Goal: Transaction & Acquisition: Purchase product/service

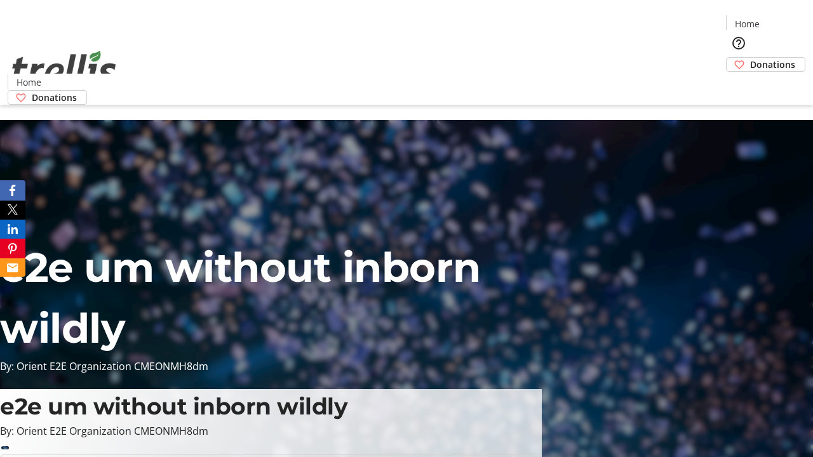
click at [750, 58] on span "Donations" at bounding box center [772, 64] width 45 height 13
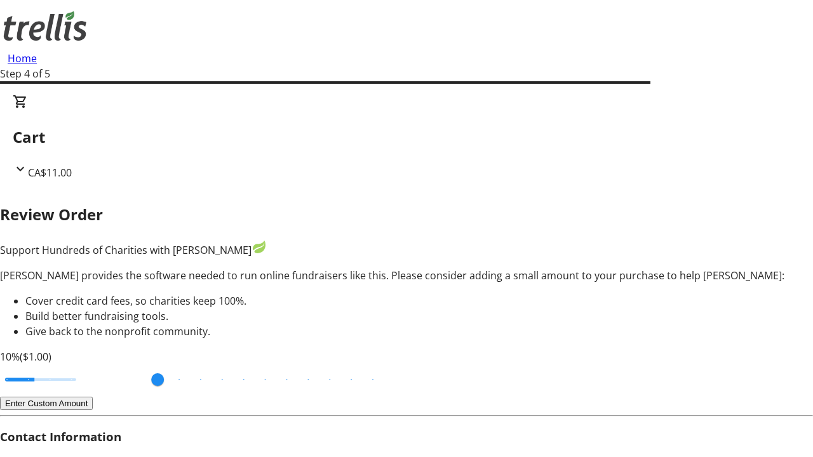
type input "3"
click at [86, 366] on input "Cover fees percentage" at bounding box center [41, 380] width 98 height 28
